Goal: Task Accomplishment & Management: Use online tool/utility

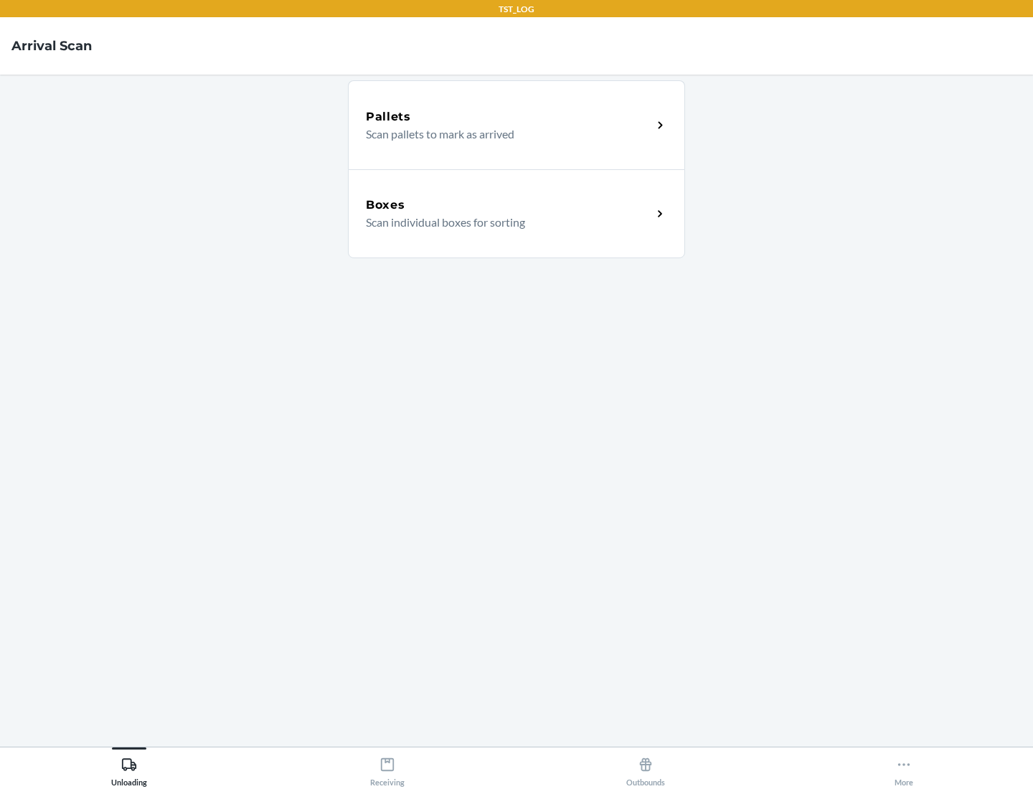
click at [508, 205] on div "Boxes" at bounding box center [509, 204] width 286 height 17
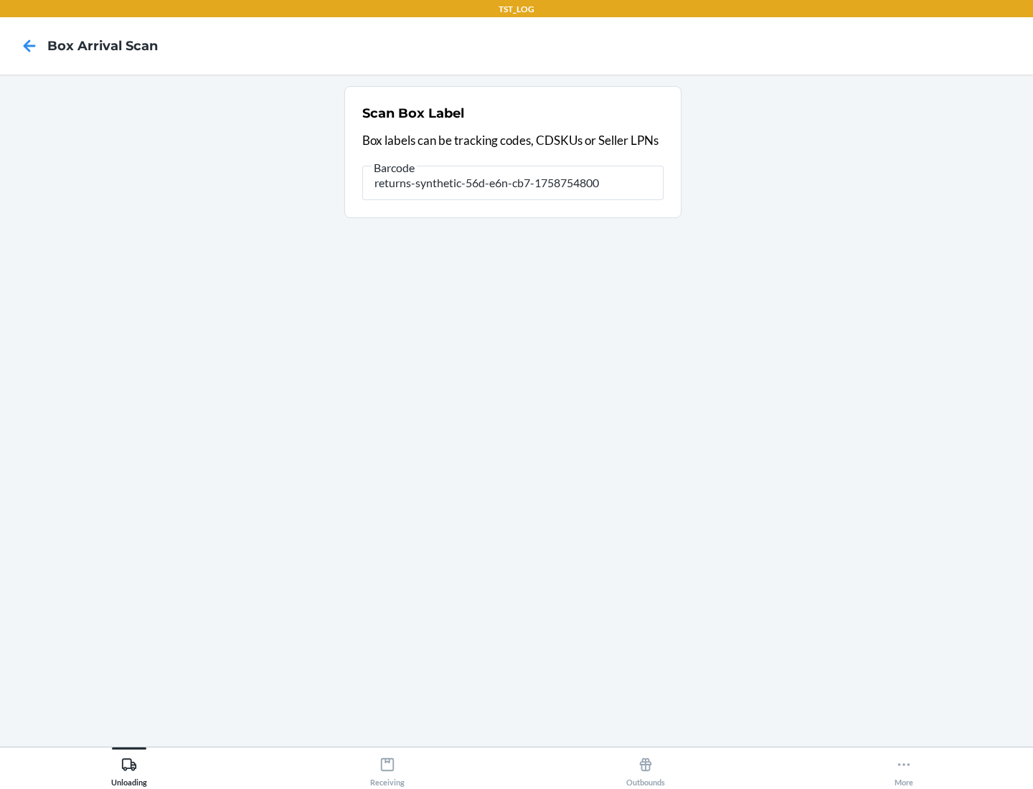
type input "returns-synthetic-56d-e6n-cb7-1758754800"
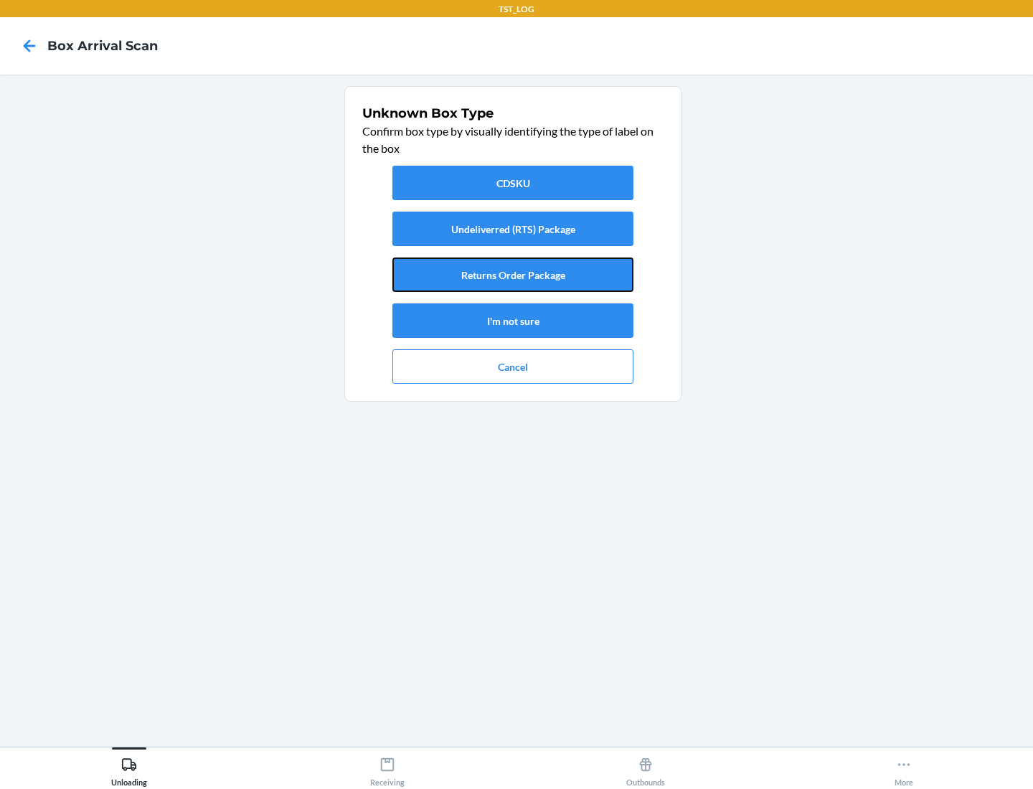
click at [513, 275] on button "Returns Order Package" at bounding box center [512, 274] width 241 height 34
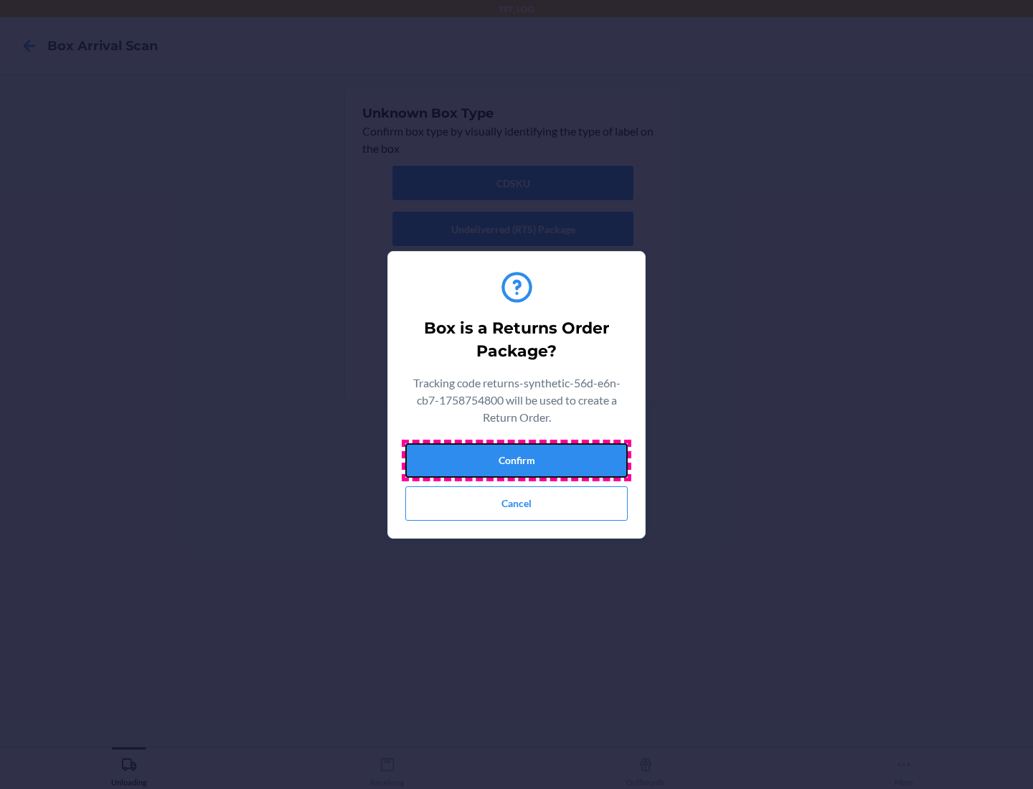
click at [516, 460] on button "Confirm" at bounding box center [516, 460] width 222 height 34
